Goal: Task Accomplishment & Management: Use online tool/utility

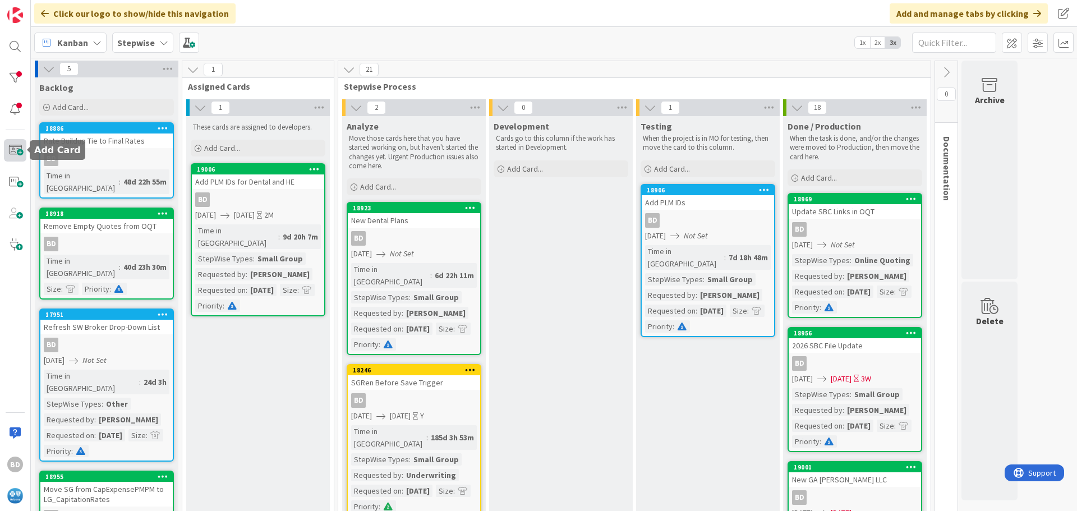
click at [14, 151] on span at bounding box center [15, 150] width 22 height 22
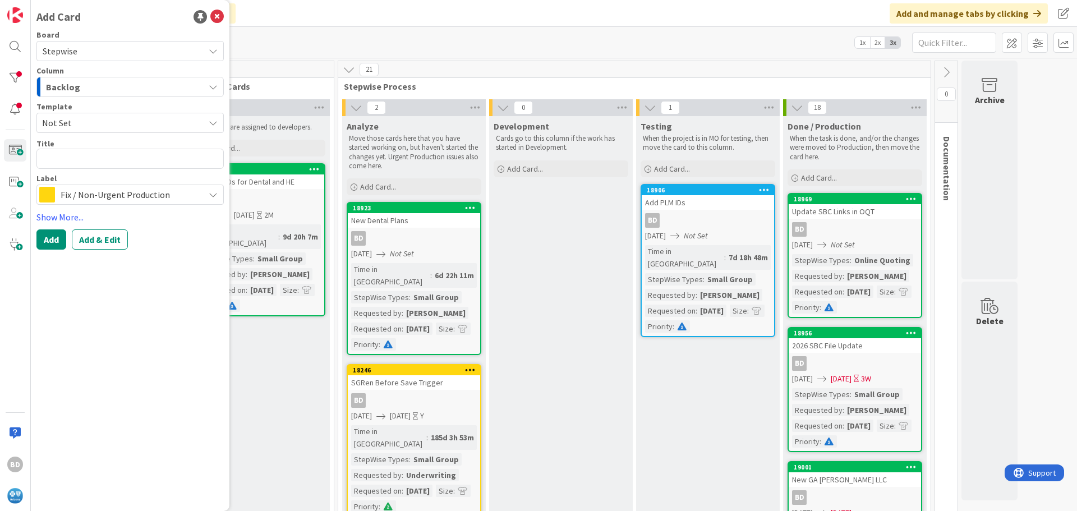
click at [85, 158] on textarea at bounding box center [129, 159] width 187 height 20
type textarea "x"
type textarea "U"
type textarea "x"
type textarea "Up"
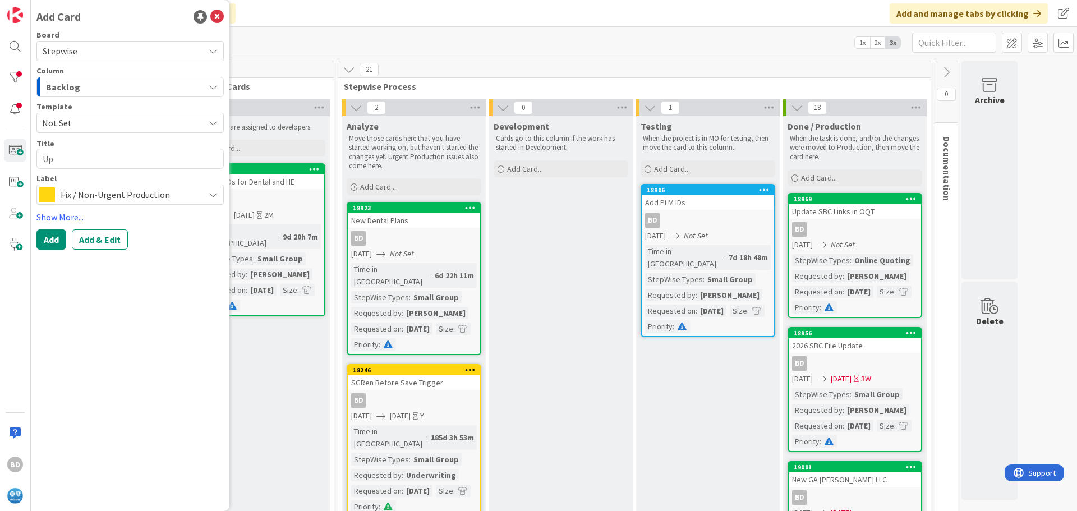
type textarea "x"
type textarea "Upd"
type textarea "x"
type textarea "Upda"
type textarea "x"
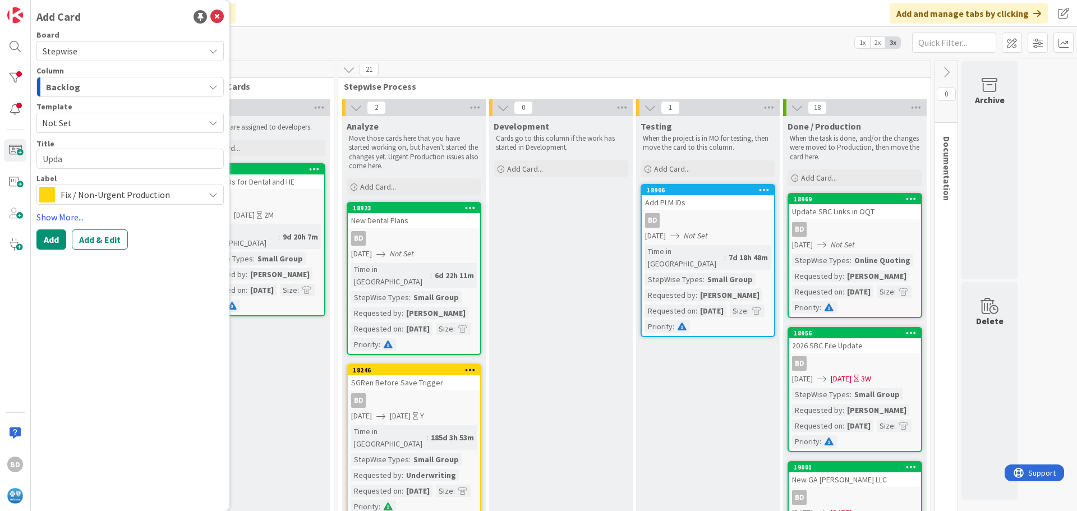
type textarea "Updat"
type textarea "x"
type textarea "Update"
type textarea "x"
type textarea "Update"
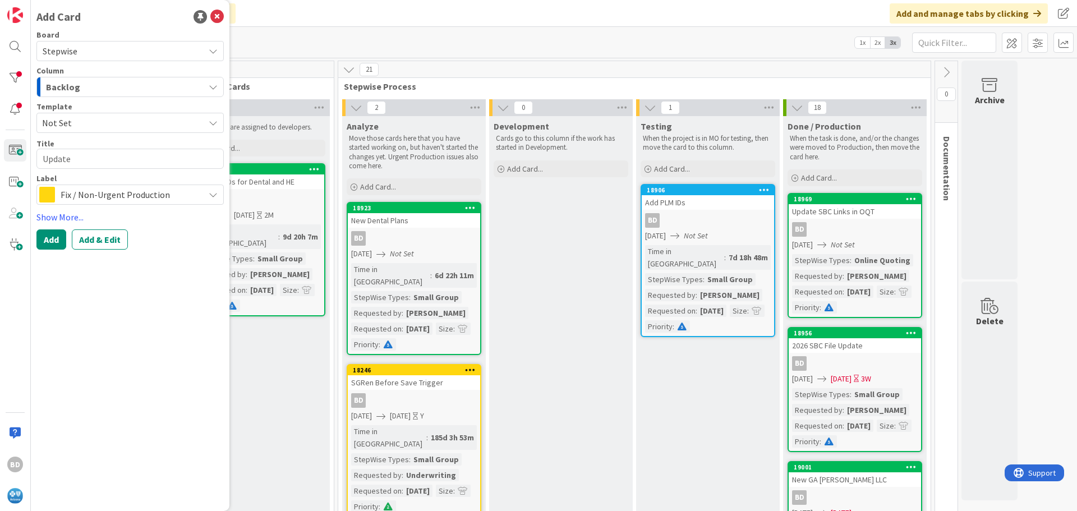
type textarea "x"
type textarea "Update T"
type textarea "x"
type textarea "Update Ti"
type textarea "x"
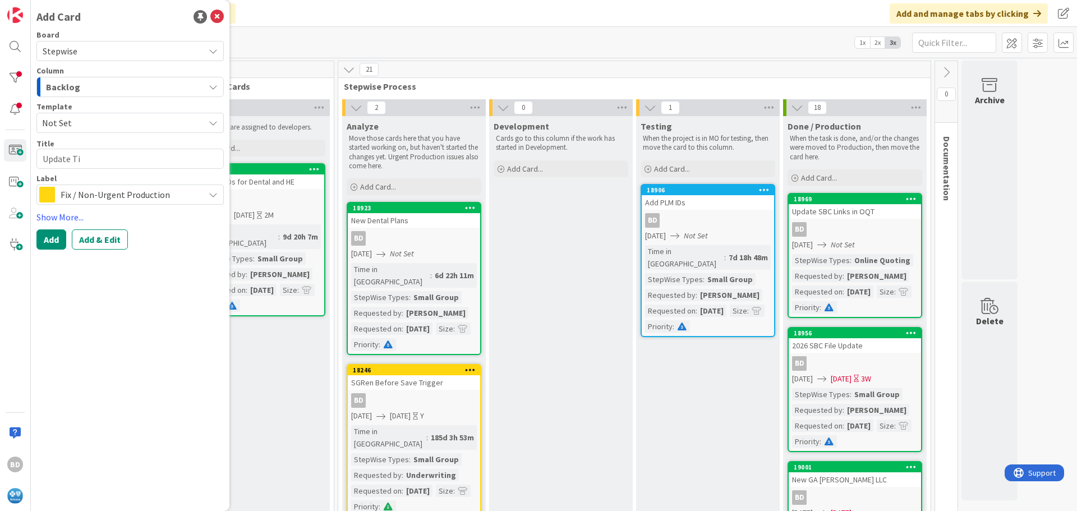
type textarea "Update Tie"
type textarea "x"
type textarea "Update Tier"
type textarea "x"
type textarea "Update Tier"
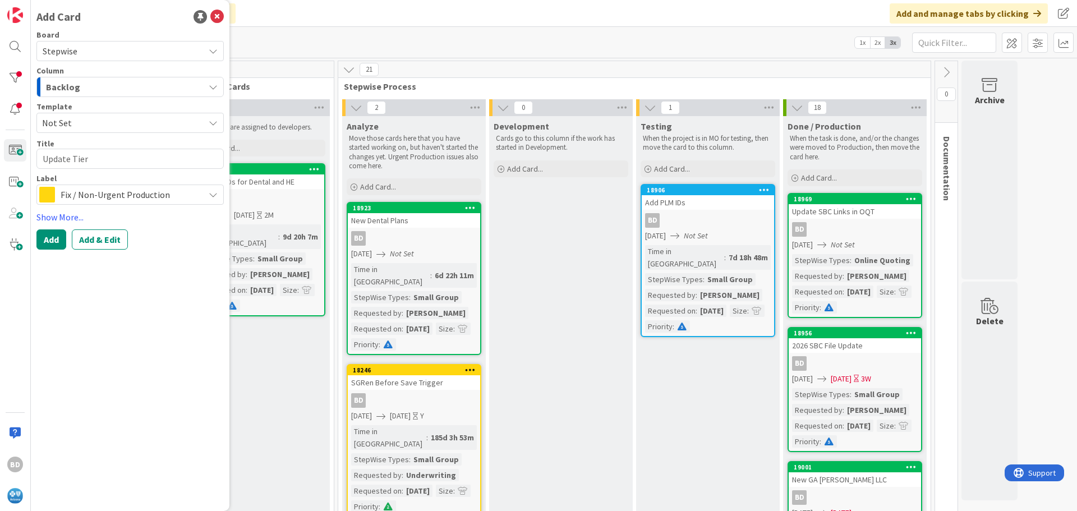
type textarea "x"
type textarea "Update Tier P"
type textarea "x"
type textarea "Update Tier Pl"
type textarea "x"
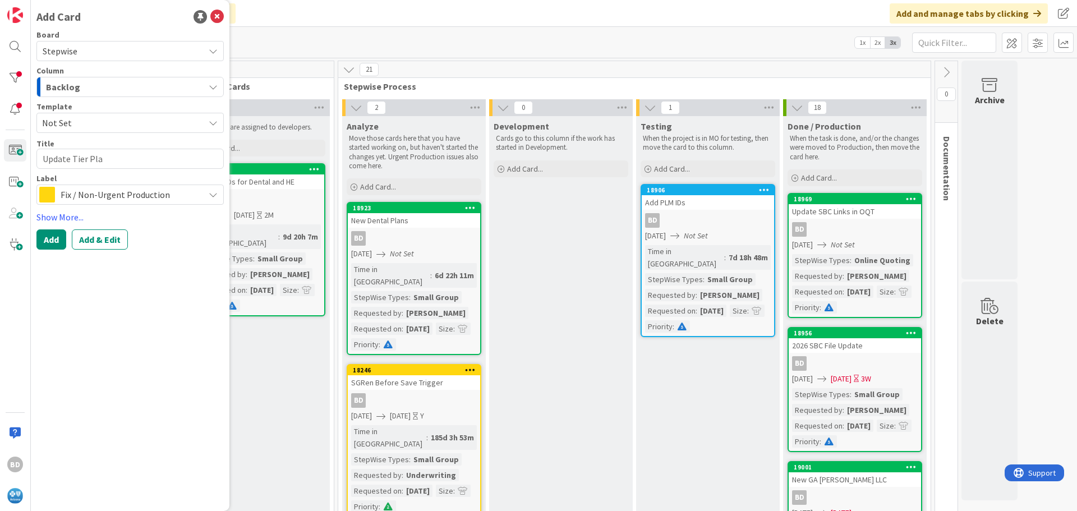
type textarea "Update Tier Plan"
type textarea "x"
type textarea "Update Tier Plan"
type textarea "x"
type textarea "Update Tier Plan M"
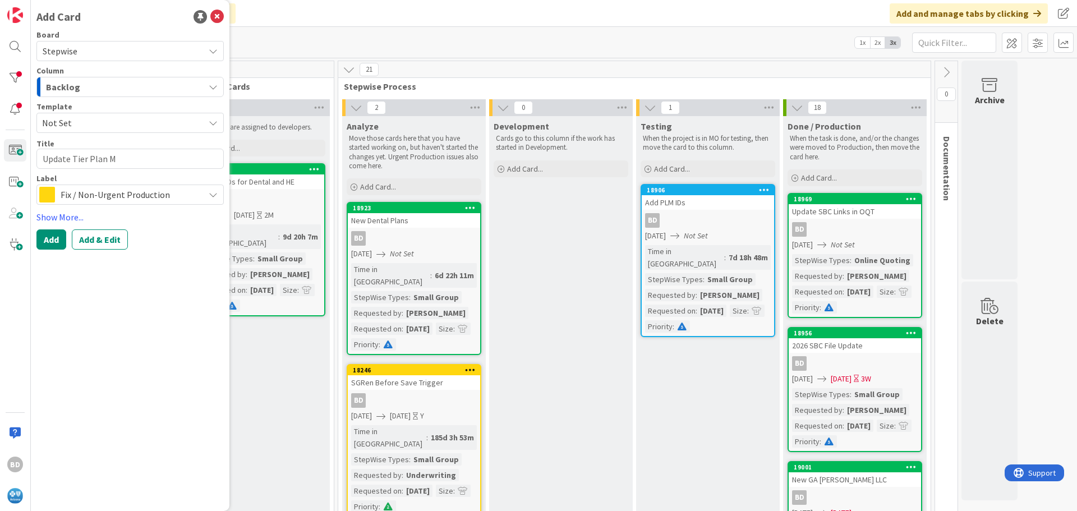
type textarea "x"
type textarea "Update Tier Plan Ma"
type textarea "x"
type textarea "Update Tier Plan Map"
type textarea "x"
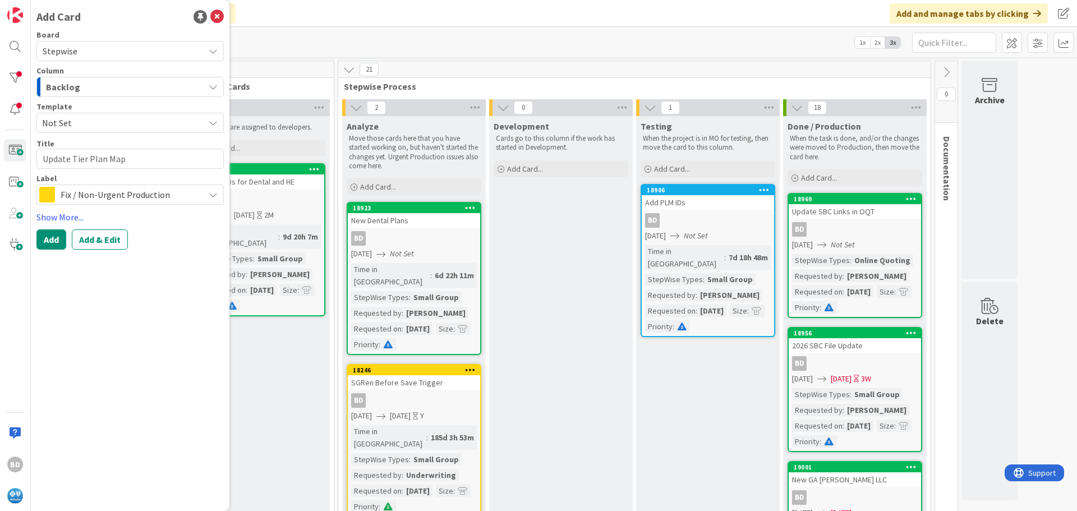
type textarea "Update Tier Plan [PERSON_NAME]"
type textarea "x"
type textarea "Update Tier Plan Mappi"
type textarea "x"
type textarea "Update Tier Plan Mappin"
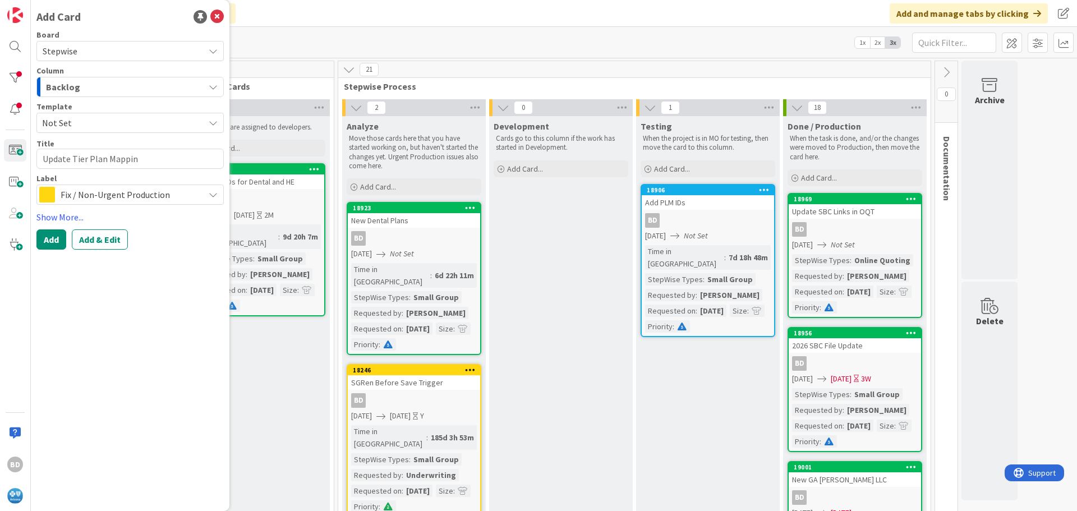
type textarea "x"
type textarea "Update Tier Plan Mapping"
click at [114, 195] on span "Fix / Non-Urgent Production" at bounding box center [130, 195] width 138 height 16
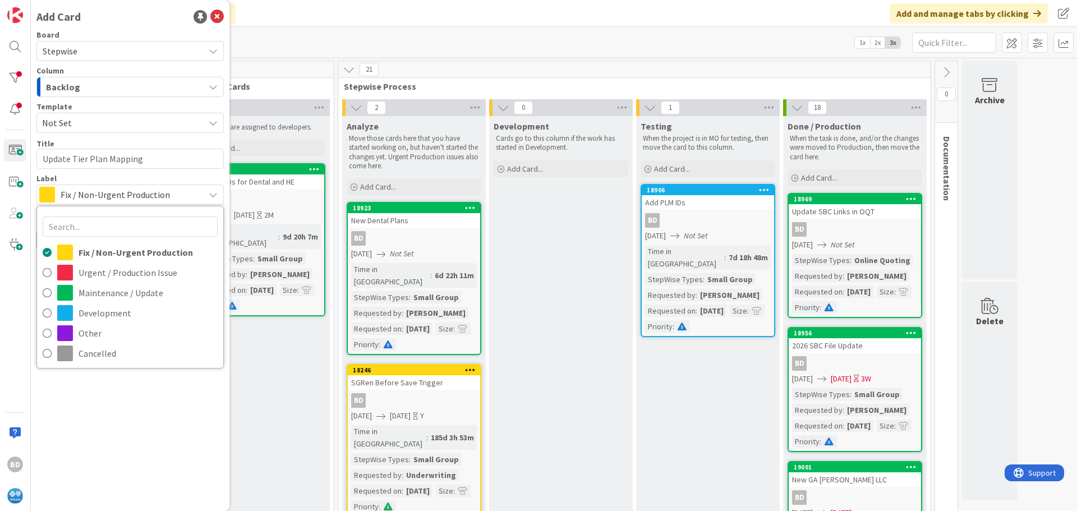
click at [114, 195] on span "Fix / Non-Urgent Production" at bounding box center [130, 195] width 138 height 16
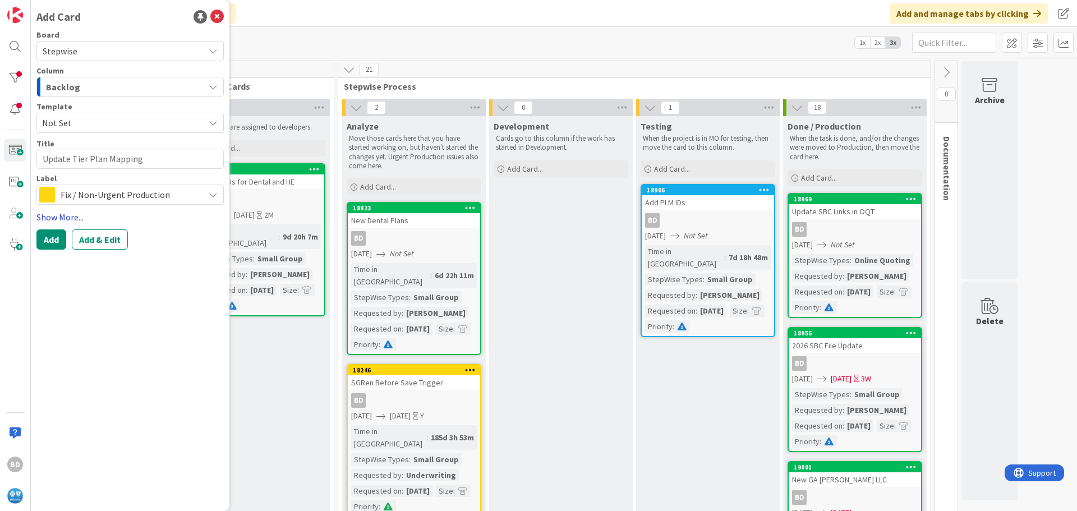
click at [76, 212] on link "Show More..." at bounding box center [129, 216] width 187 height 13
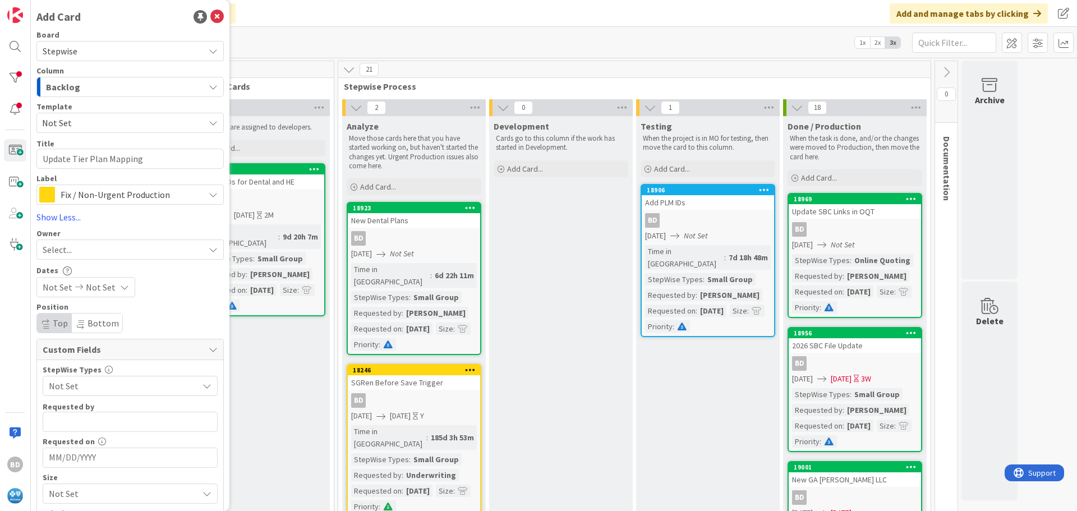
click at [74, 249] on div "Select..." at bounding box center [124, 249] width 162 height 13
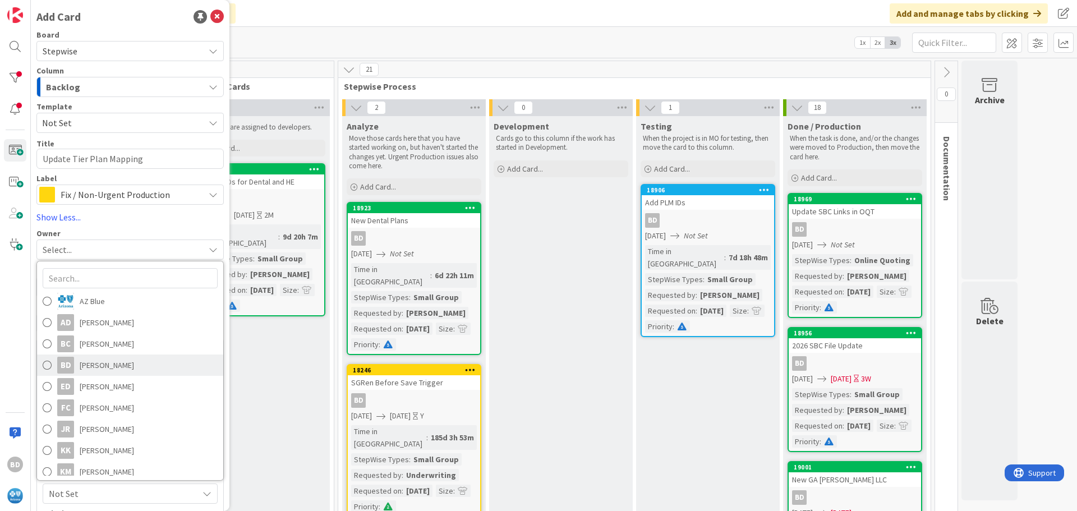
click at [91, 368] on span "[PERSON_NAME]" at bounding box center [107, 365] width 54 height 17
type textarea "x"
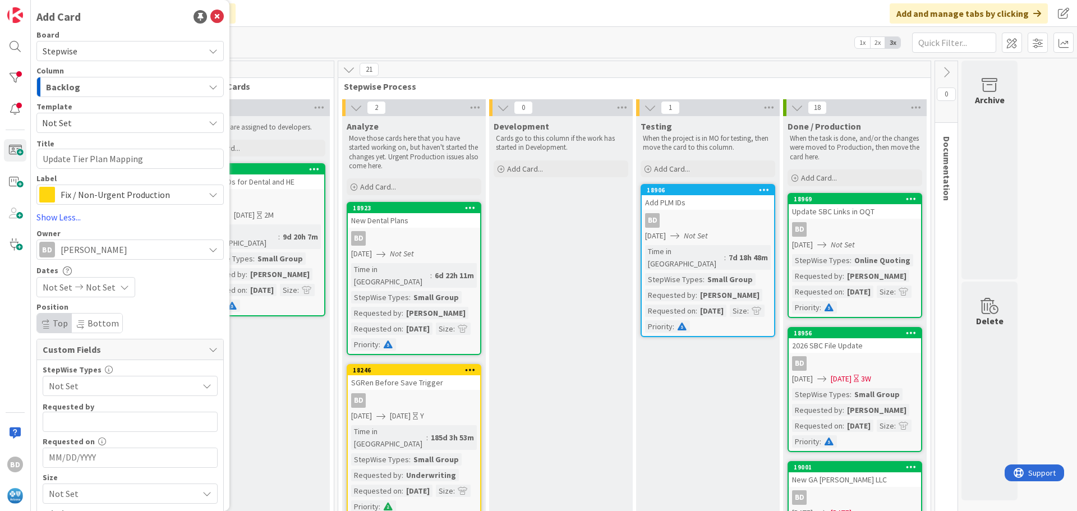
click at [48, 288] on span "Not Set" at bounding box center [58, 287] width 30 height 13
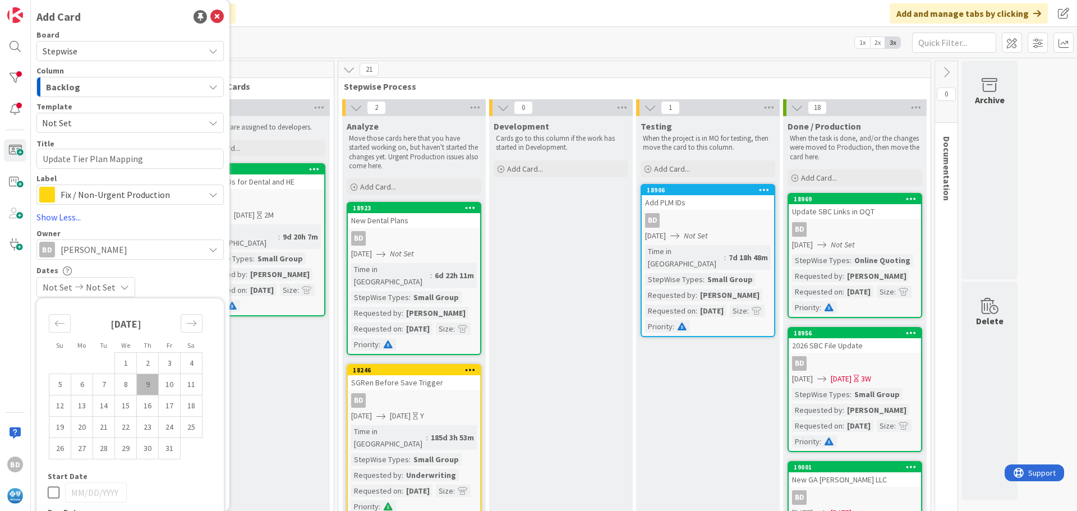
click at [144, 387] on td "9" at bounding box center [148, 384] width 22 height 21
type input "[DATE]"
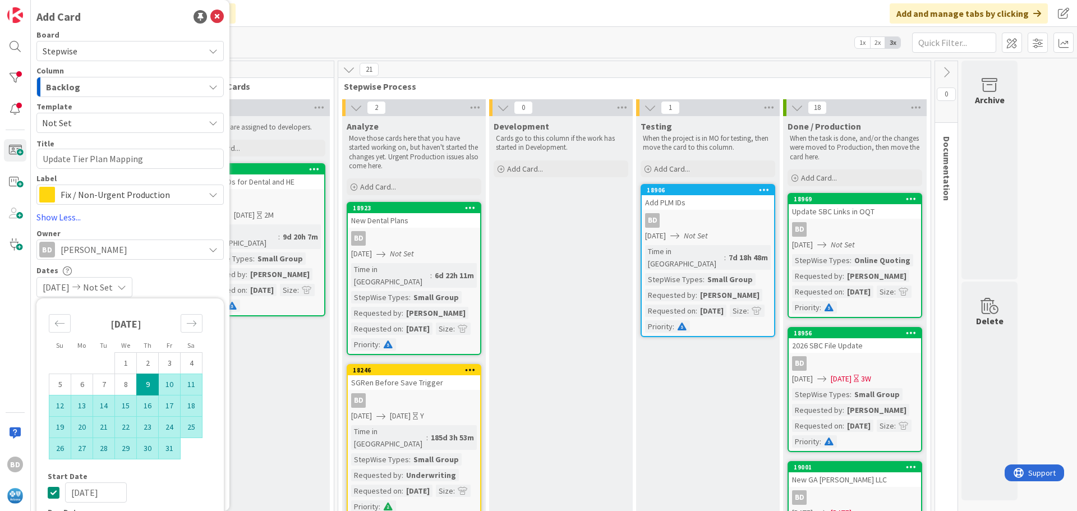
type textarea "x"
click at [164, 453] on td "31" at bounding box center [170, 448] width 22 height 21
type input "[DATE]"
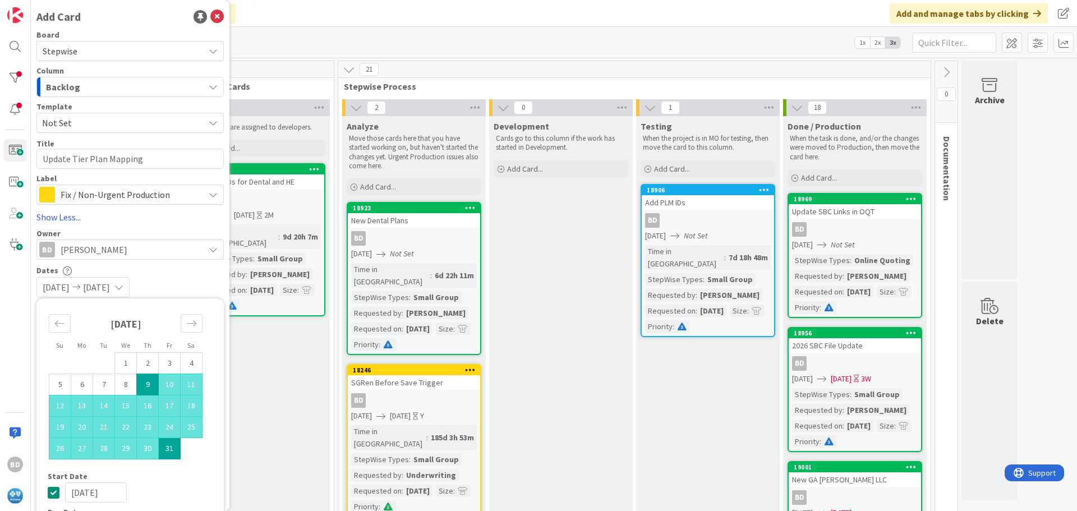
click at [206, 268] on div "Dates" at bounding box center [129, 270] width 187 height 10
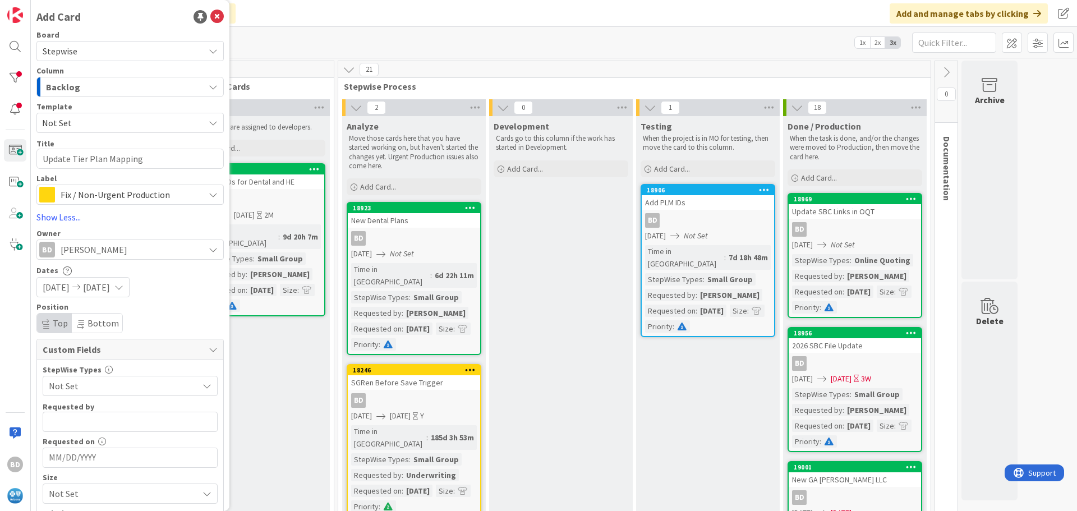
click at [104, 387] on span "Not Set" at bounding box center [121, 386] width 144 height 16
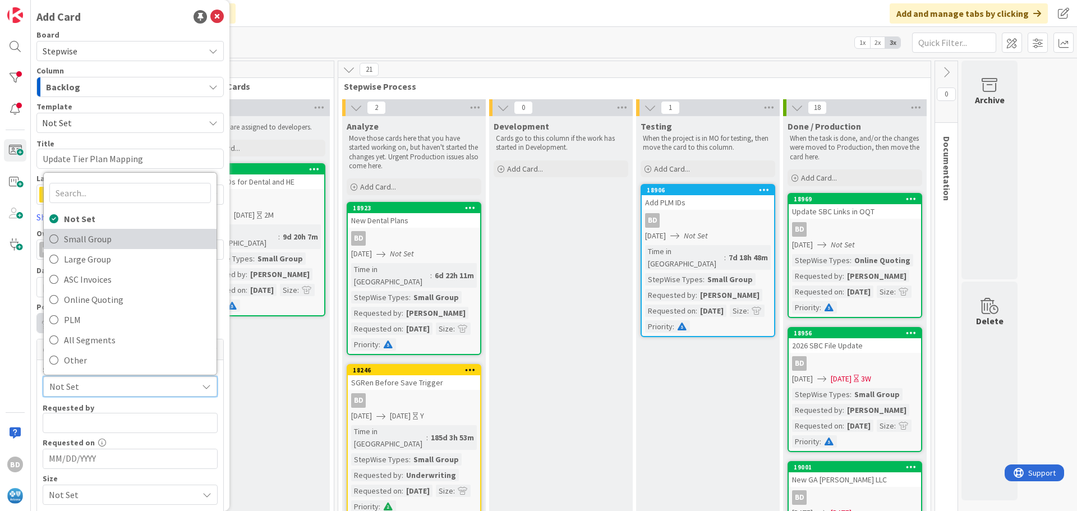
click at [80, 242] on span "Small Group" at bounding box center [137, 239] width 147 height 17
type textarea "x"
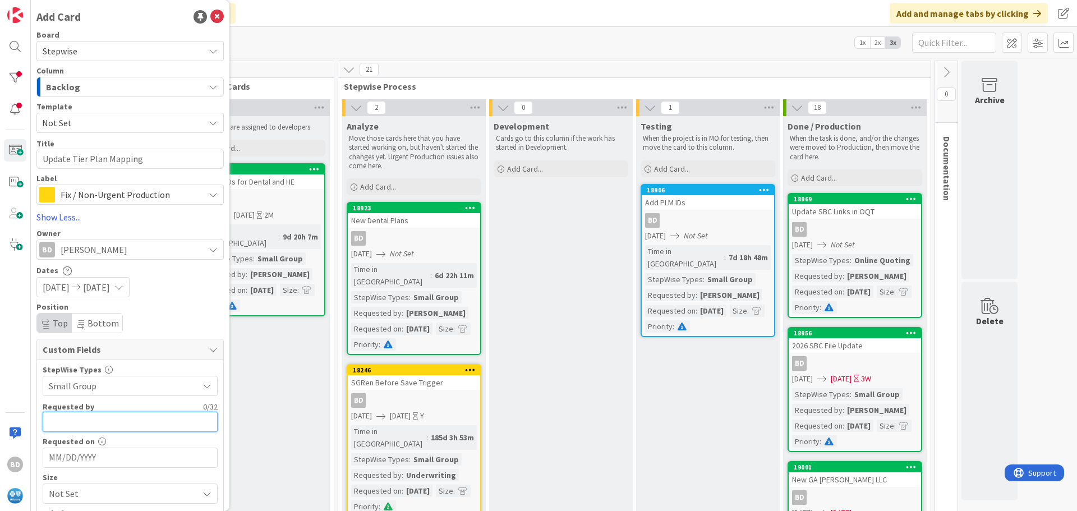
click at [77, 421] on input "text" at bounding box center [130, 422] width 175 height 20
type input "[PERSON_NAME]"
type textarea "x"
type input "[PERSON_NAME]"
type textarea "x"
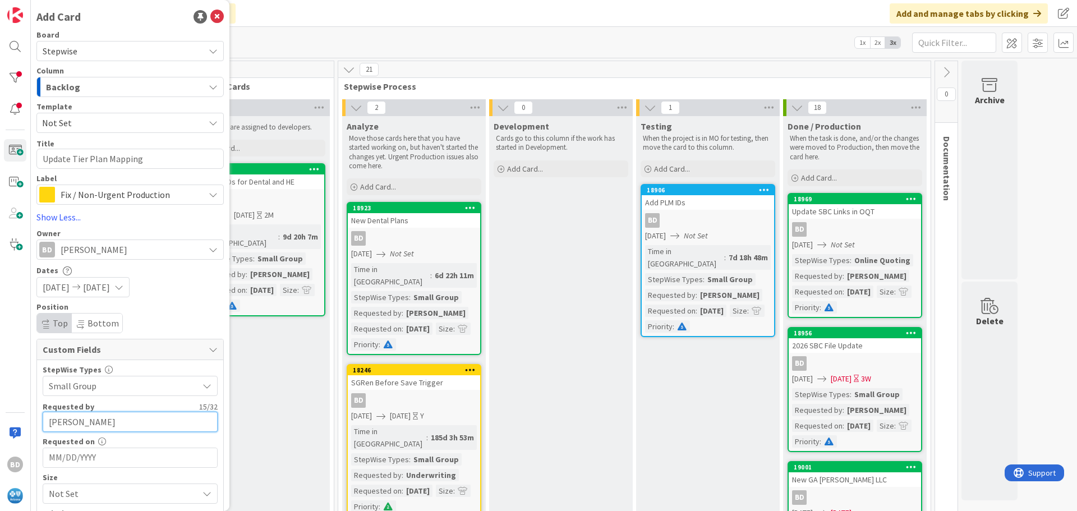
scroll to position [69, 0]
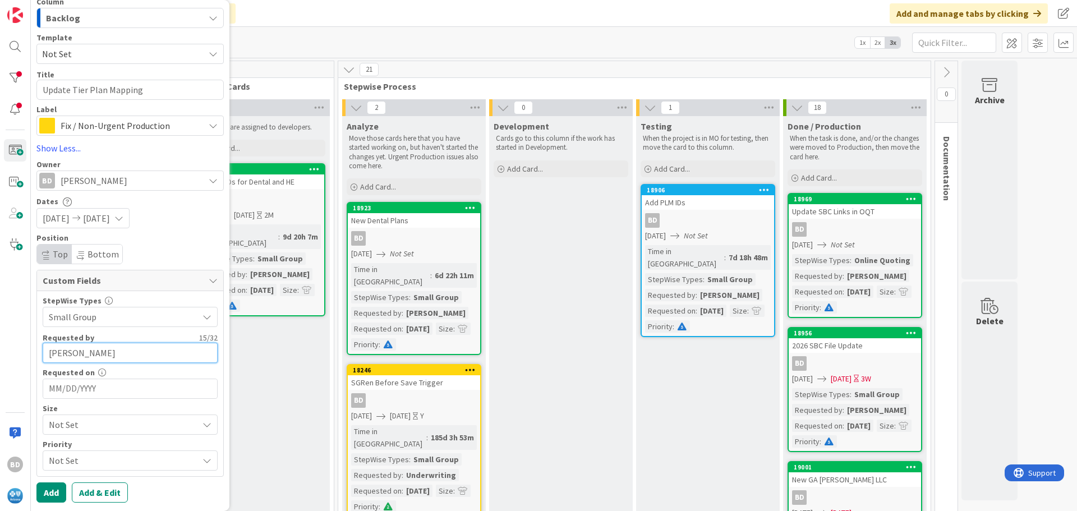
type input "[PERSON_NAME]"
click at [63, 385] on input "MM/DD/YYYY" at bounding box center [130, 388] width 163 height 19
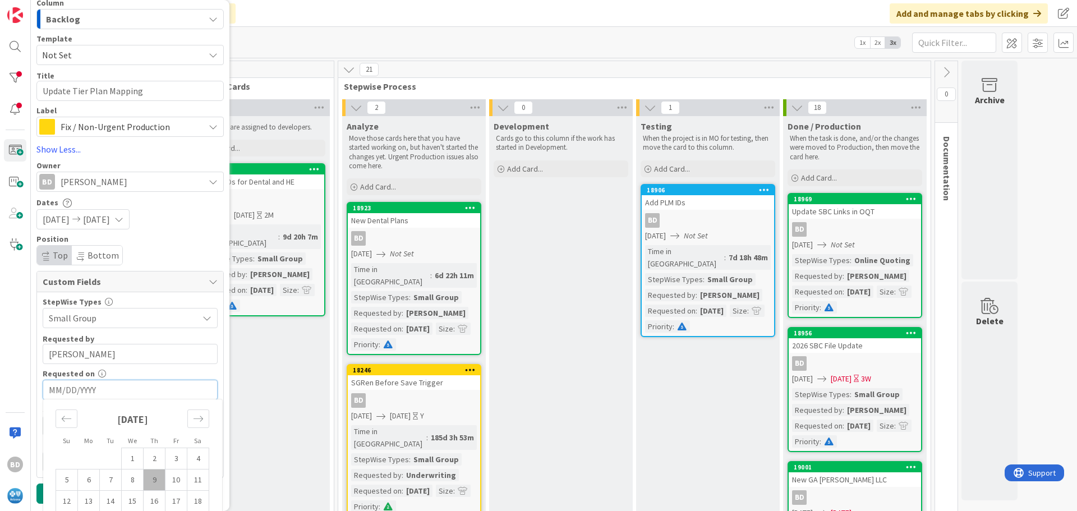
scroll to position [68, 0]
click at [150, 482] on td "9" at bounding box center [155, 479] width 22 height 21
type textarea "x"
type input "[DATE]"
click at [71, 426] on span "Not Set" at bounding box center [121, 425] width 144 height 16
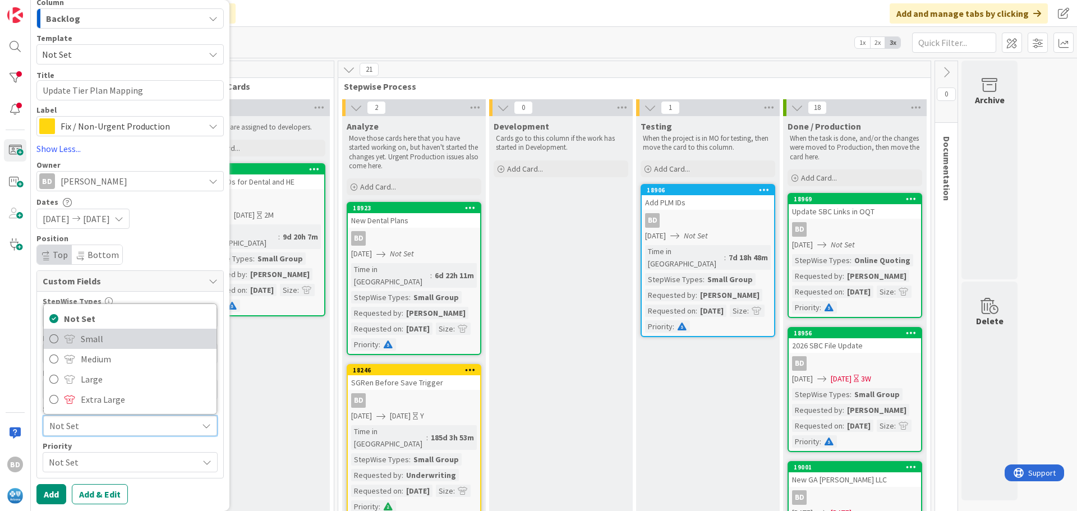
click at [86, 336] on span "Small" at bounding box center [146, 338] width 130 height 17
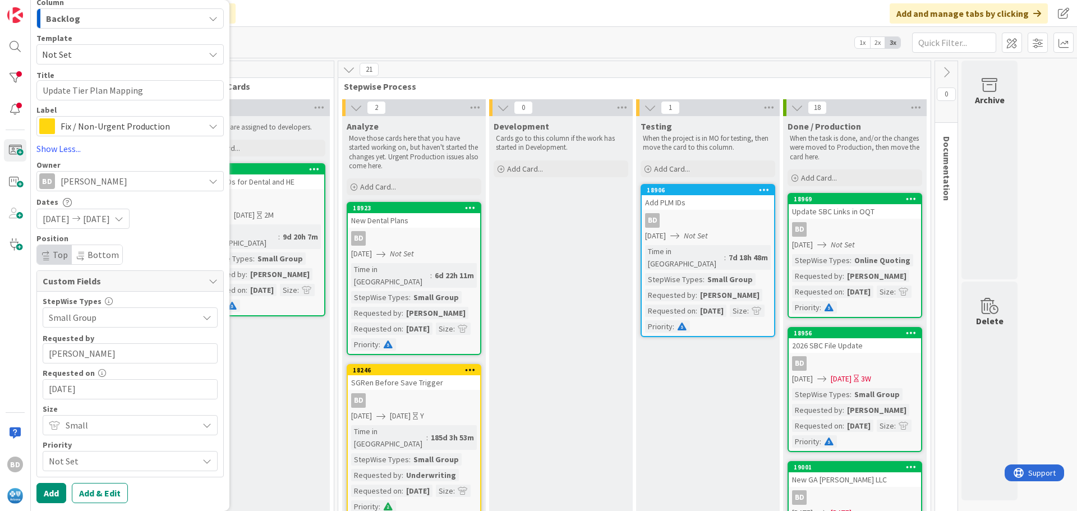
click at [65, 468] on span "Not Set" at bounding box center [121, 461] width 144 height 16
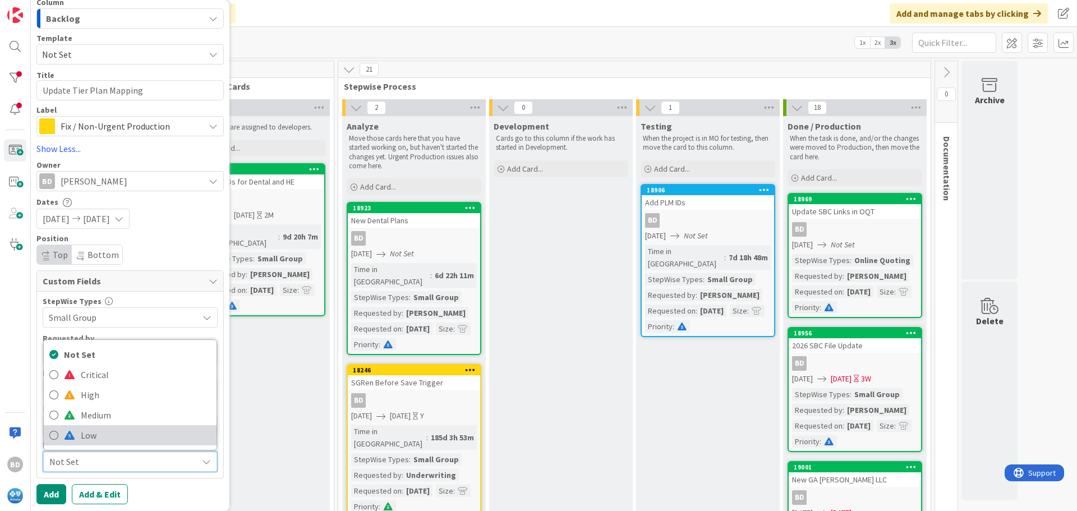
click at [74, 435] on span at bounding box center [69, 435] width 11 height 9
type textarea "x"
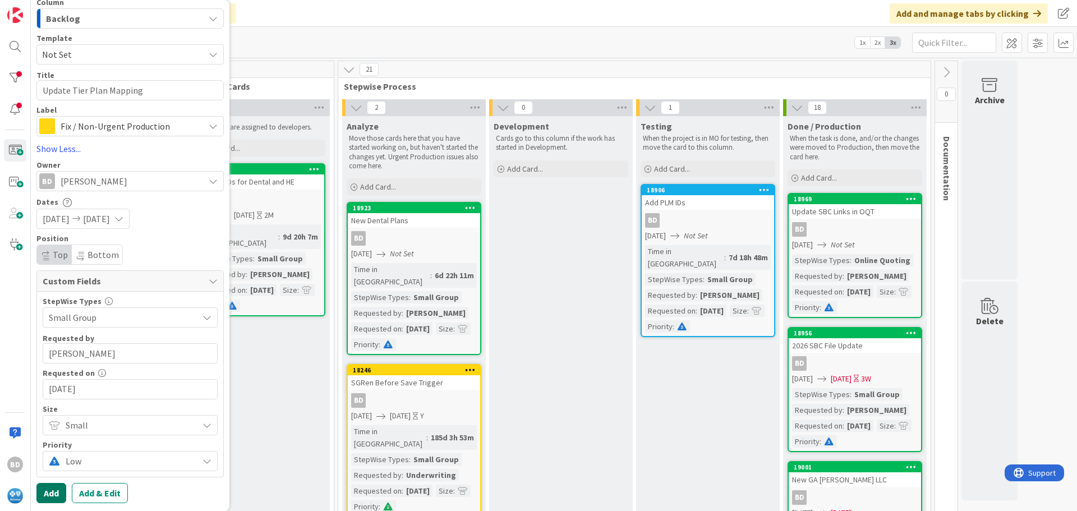
click at [54, 489] on button "Add" at bounding box center [51, 493] width 30 height 20
